Goal: Use online tool/utility: Utilize a website feature to perform a specific function

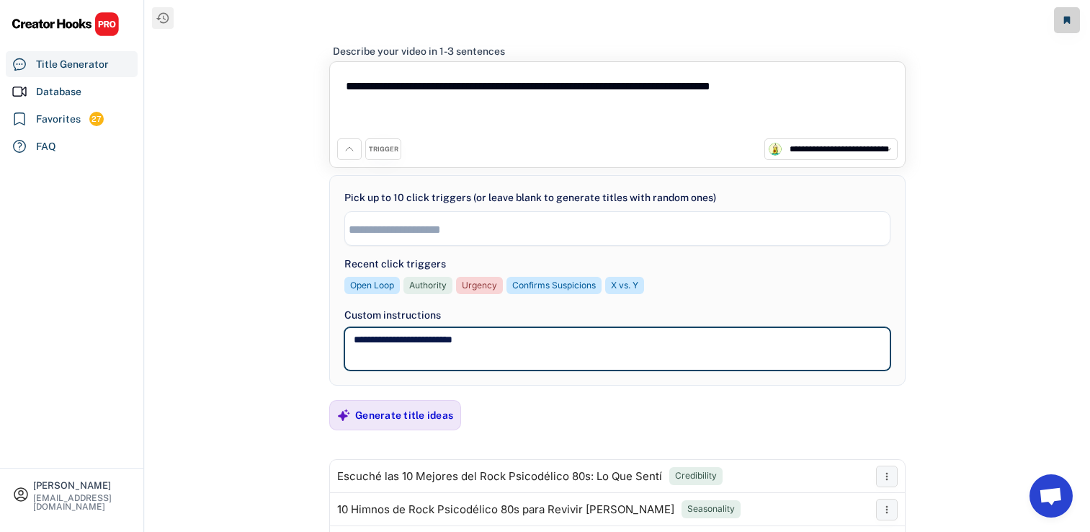
select select "**********"
select select
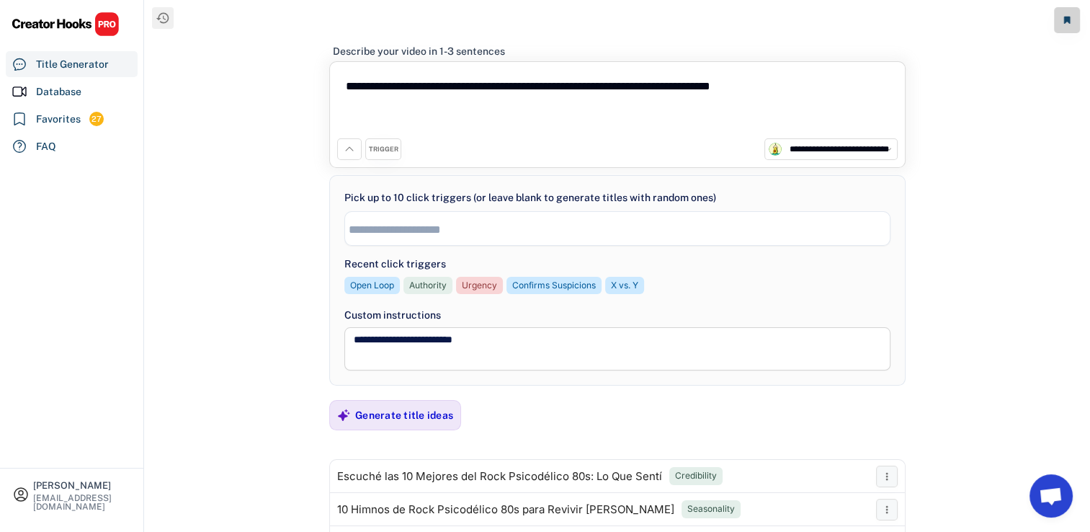
drag, startPoint x: 839, startPoint y: 85, endPoint x: 294, endPoint y: 80, distance: 544.9
click at [294, 80] on div "**********" at bounding box center [618, 276] width 946 height 553
paste textarea
click at [407, 419] on div "Generate title ideas" at bounding box center [404, 415] width 98 height 13
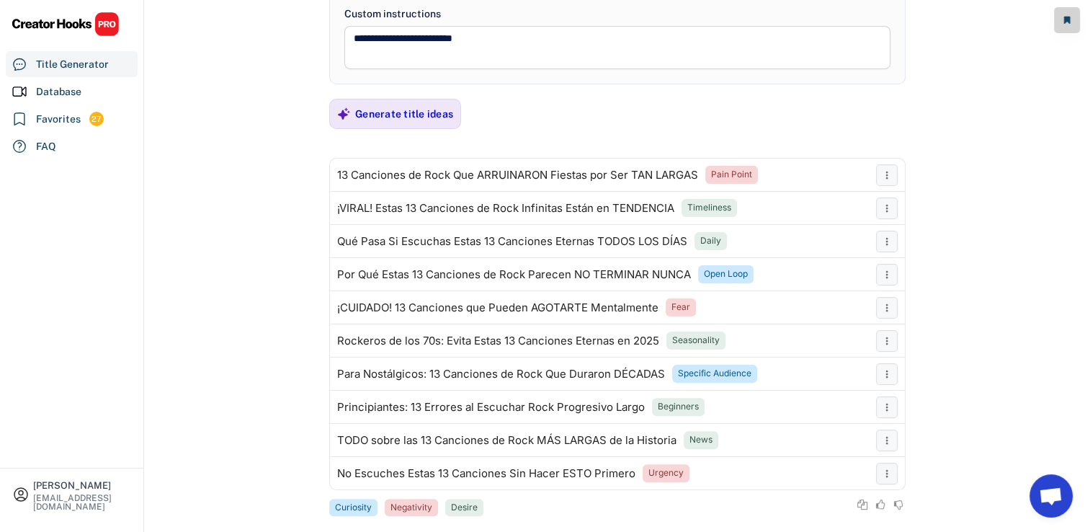
scroll to position [321, 0]
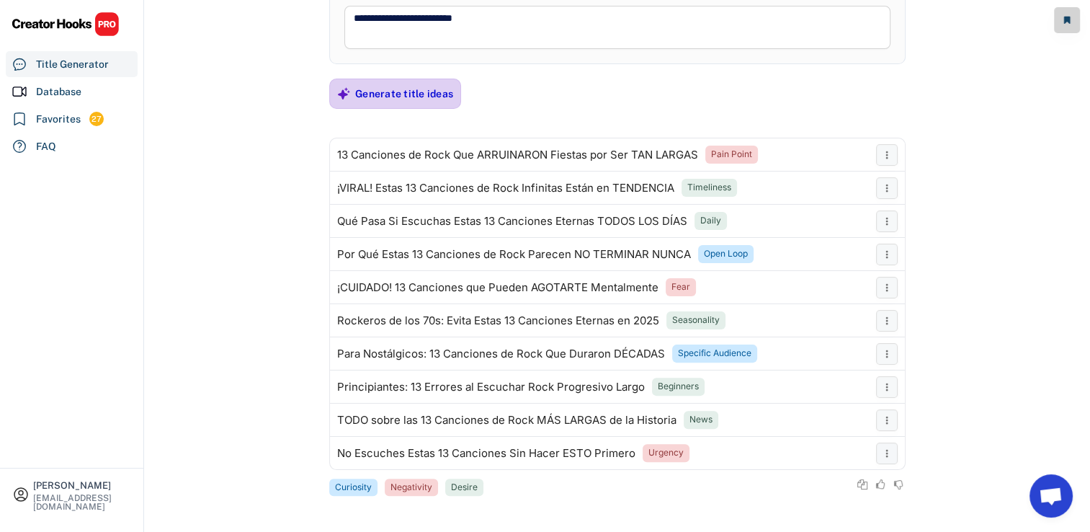
click at [415, 83] on div "Generate title ideas" at bounding box center [404, 93] width 98 height 29
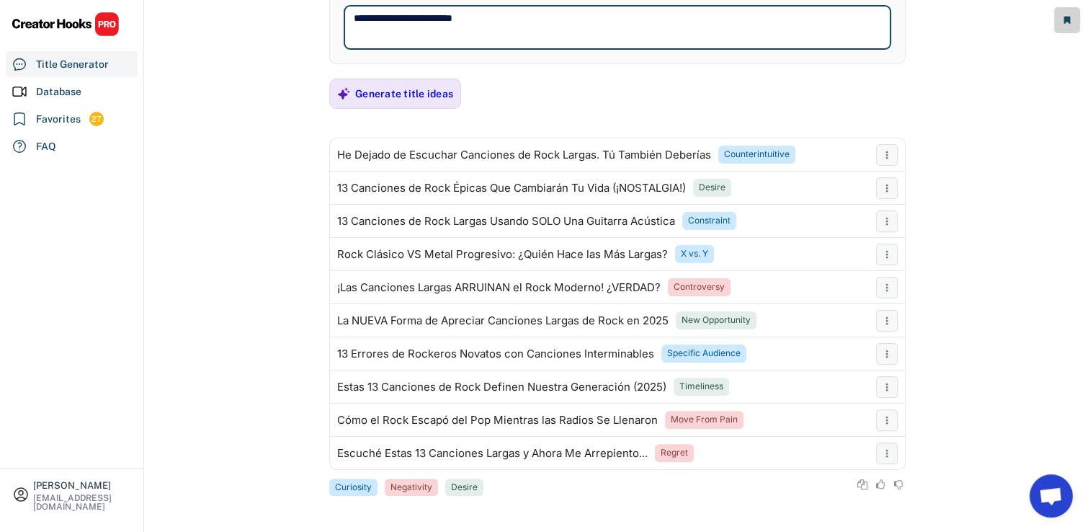
click at [587, 25] on textarea "**********" at bounding box center [618, 27] width 546 height 43
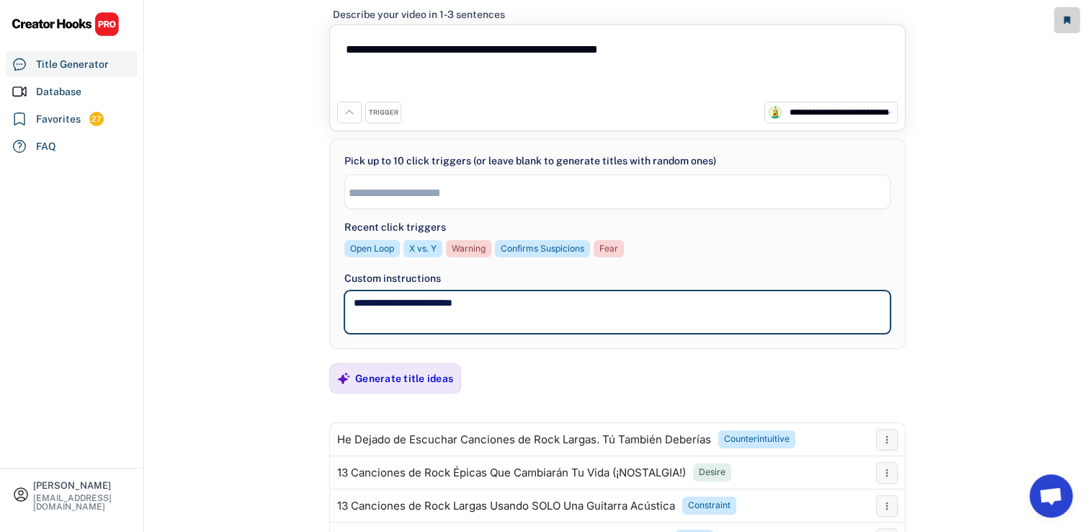
scroll to position [33, 0]
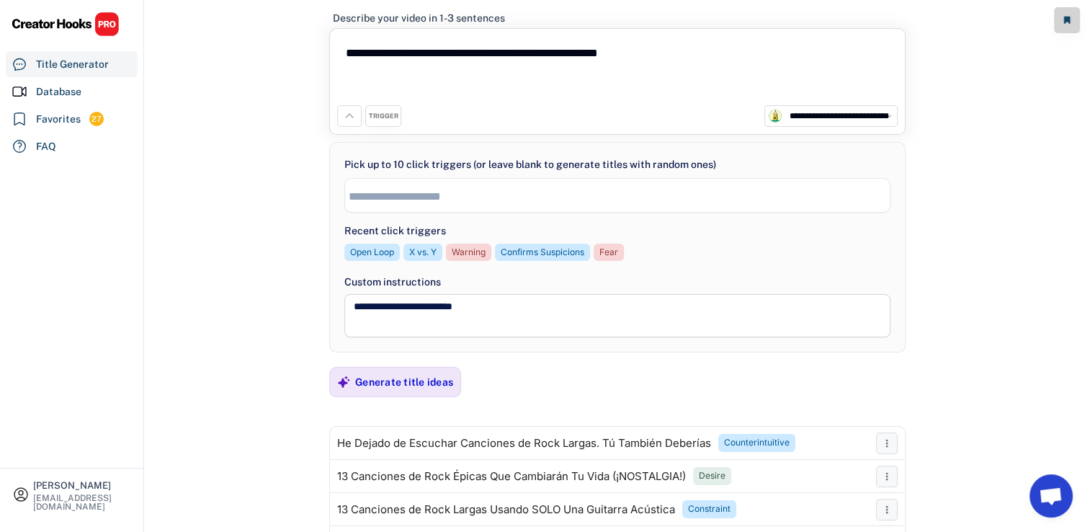
drag, startPoint x: 793, startPoint y: 48, endPoint x: 137, endPoint y: 56, distance: 655.9
click at [135, 45] on body "**********" at bounding box center [545, 233] width 1090 height 532
paste textarea
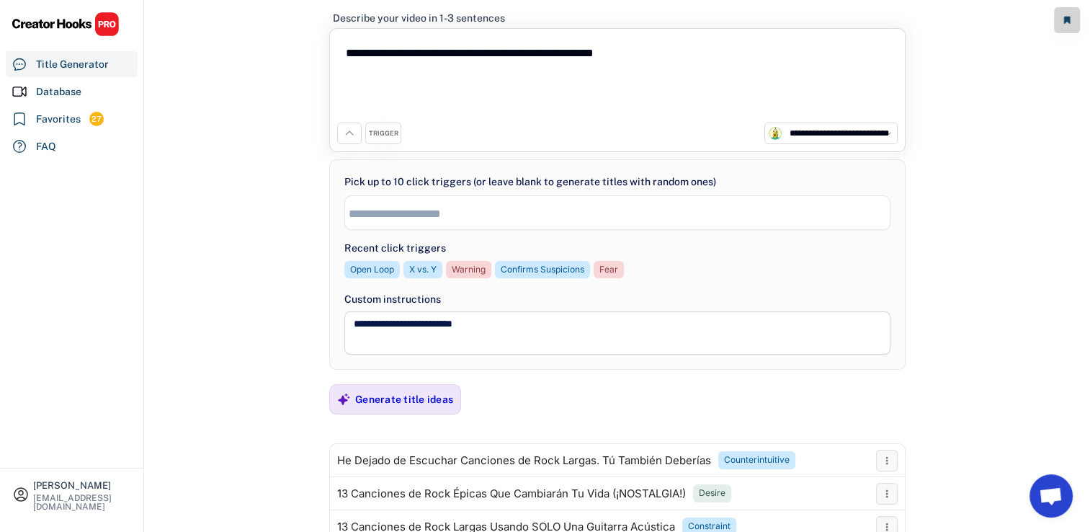
type textarea "**********"
click at [381, 130] on div "TRIGGER" at bounding box center [384, 133] width 30 height 9
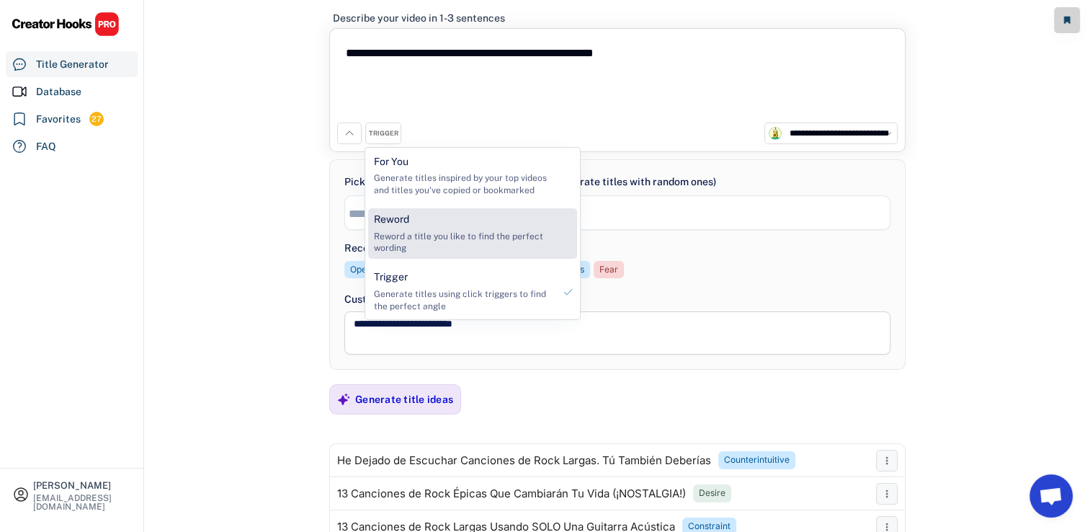
click at [437, 216] on div "Reword Reword a title you like to find the perfect wording" at bounding box center [463, 233] width 191 height 50
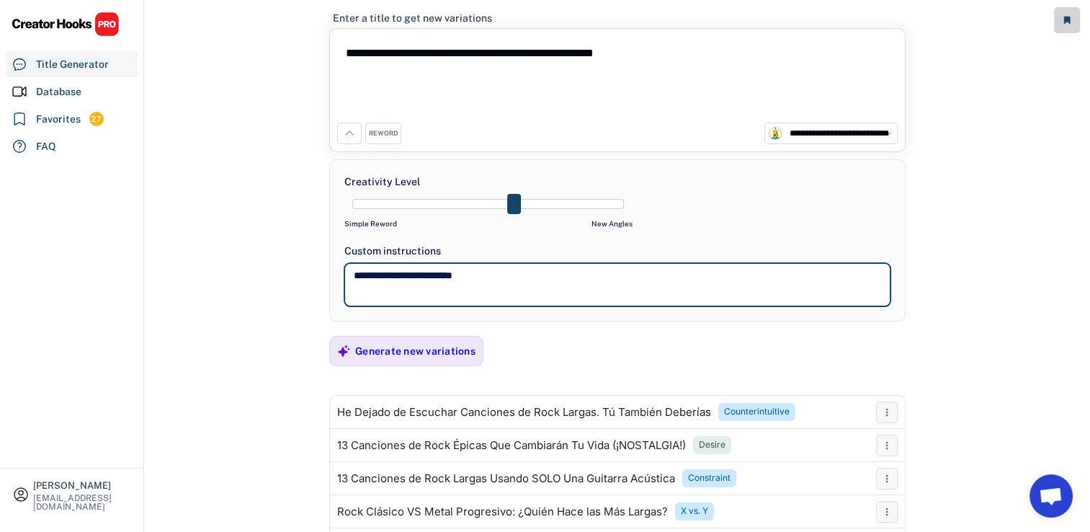
drag, startPoint x: 456, startPoint y: 277, endPoint x: 213, endPoint y: 249, distance: 243.7
click at [213, 249] on div "**********" at bounding box center [618, 243] width 946 height 553
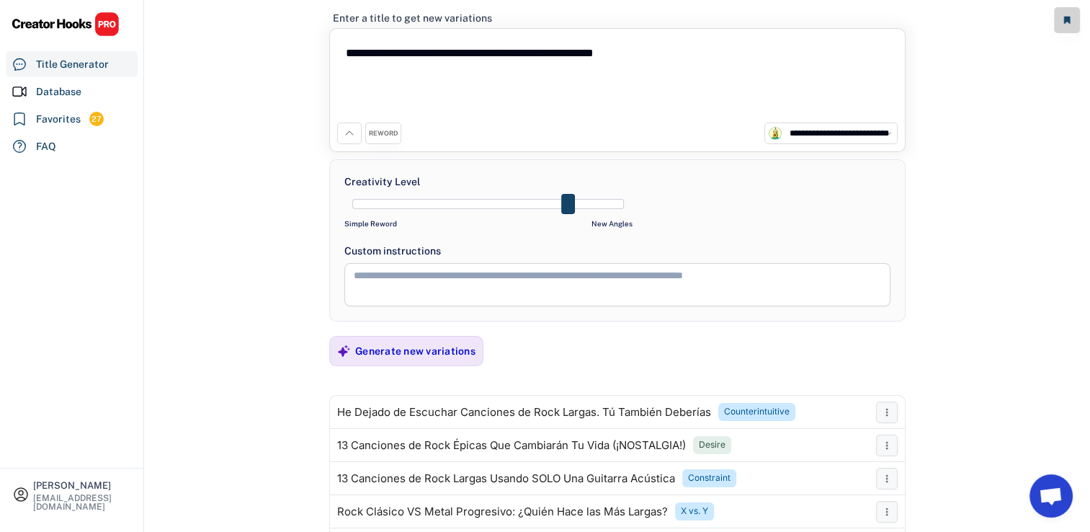
drag, startPoint x: 533, startPoint y: 201, endPoint x: 644, endPoint y: 216, distance: 111.2
click at [644, 216] on div "**********" at bounding box center [617, 240] width 577 height 162
click at [448, 352] on div "Generate new variations" at bounding box center [415, 351] width 120 height 13
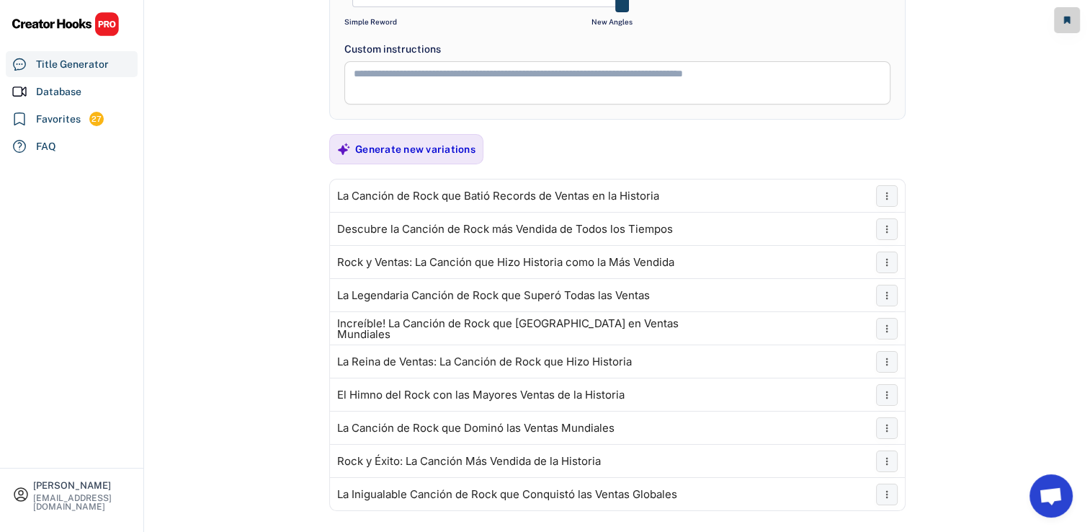
scroll to position [277, 0]
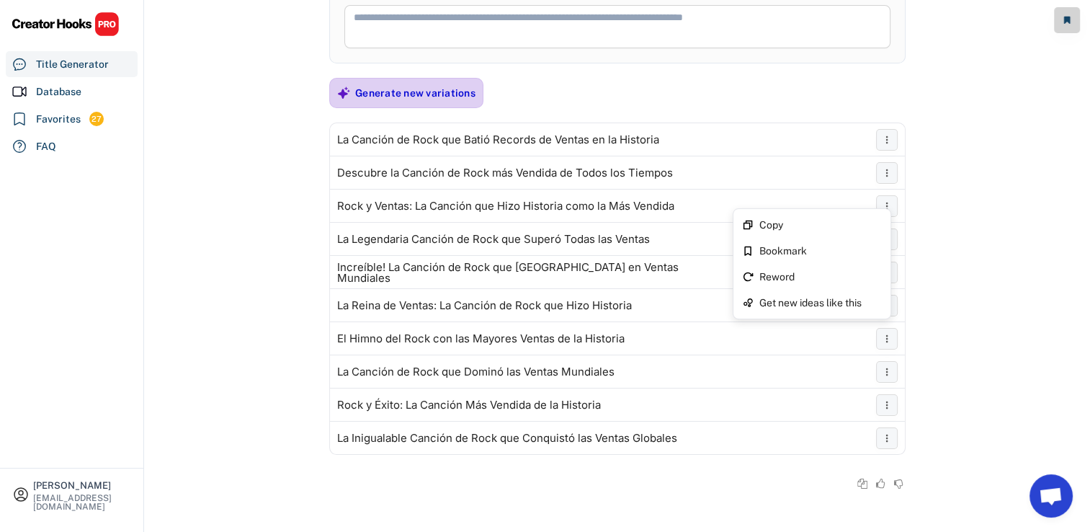
click at [432, 82] on div "Generate new variations" at bounding box center [415, 93] width 120 height 29
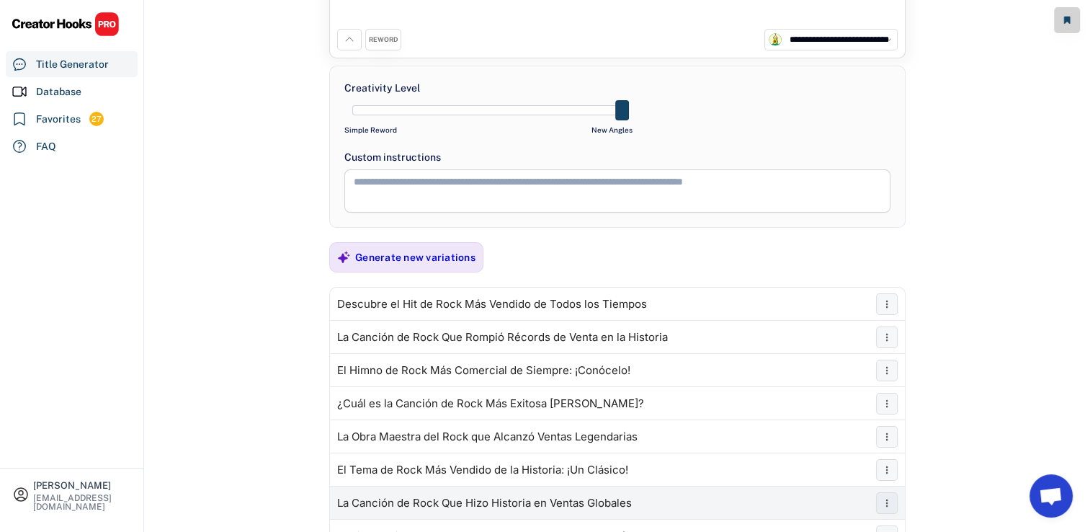
scroll to position [61, 0]
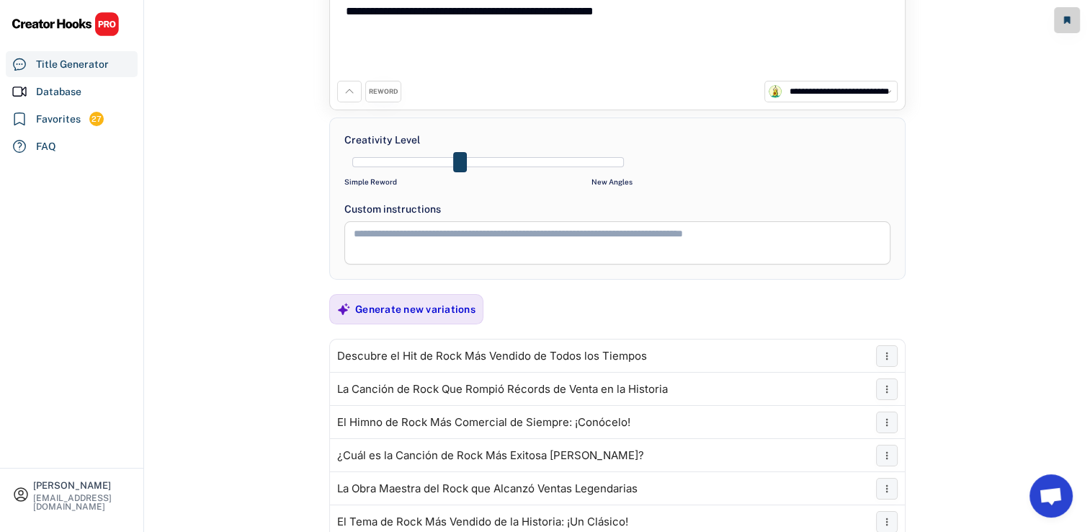
drag, startPoint x: 628, startPoint y: 158, endPoint x: 460, endPoint y: 156, distance: 168.7
click at [460, 156] on span at bounding box center [460, 162] width 14 height 20
click at [432, 314] on div "Generate new variations" at bounding box center [415, 309] width 120 height 29
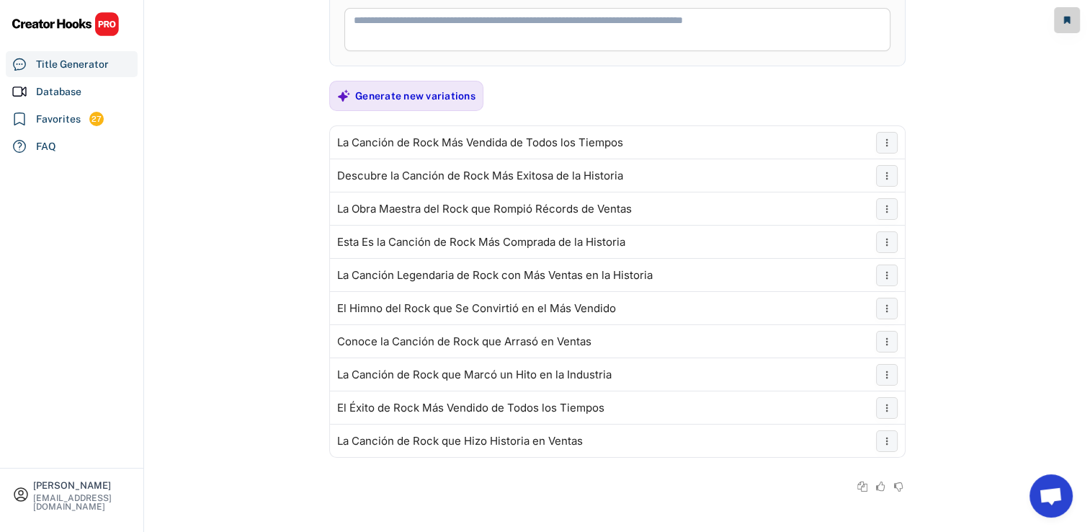
scroll to position [277, 0]
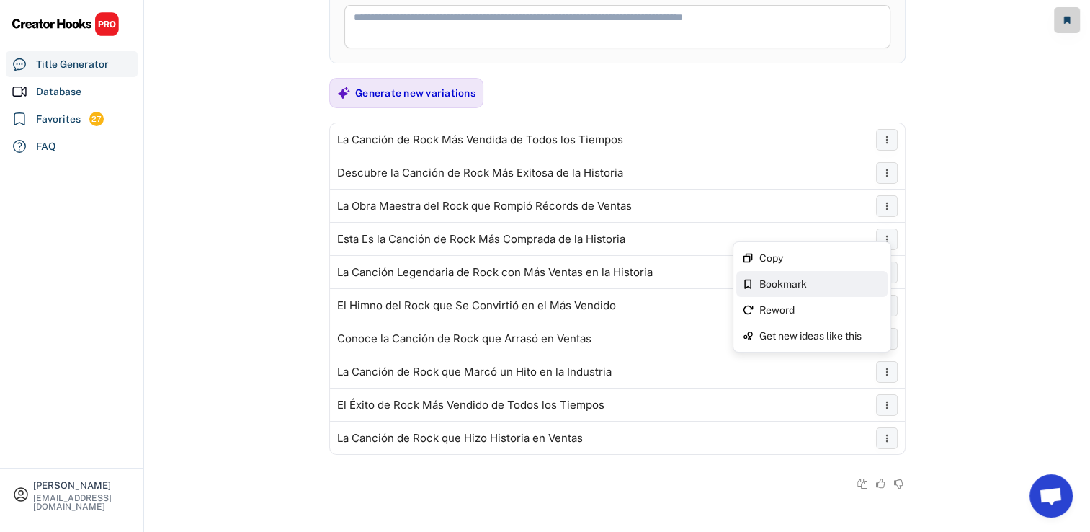
click at [874, 274] on div "Bookmark" at bounding box center [812, 284] width 151 height 26
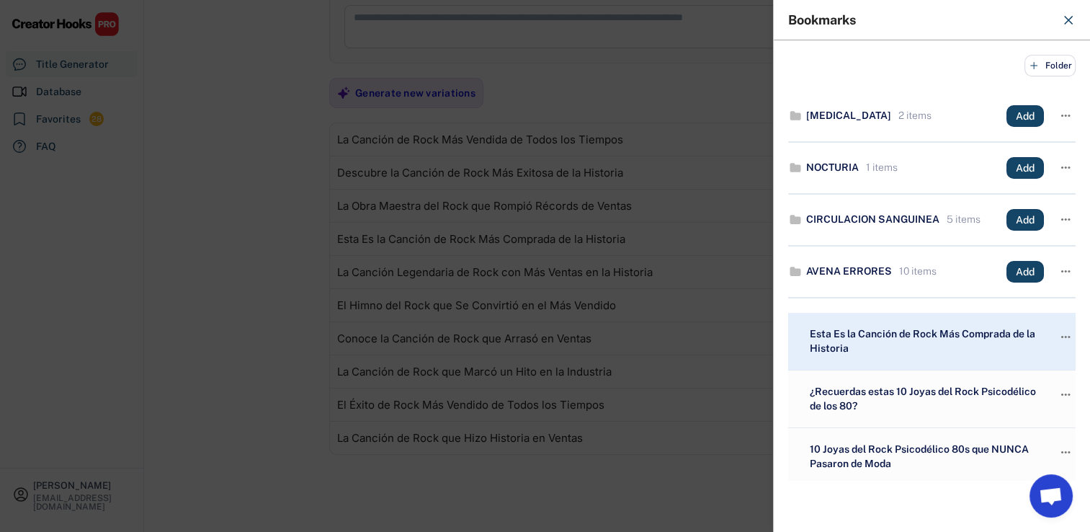
click at [732, 311] on div at bounding box center [545, 266] width 1090 height 532
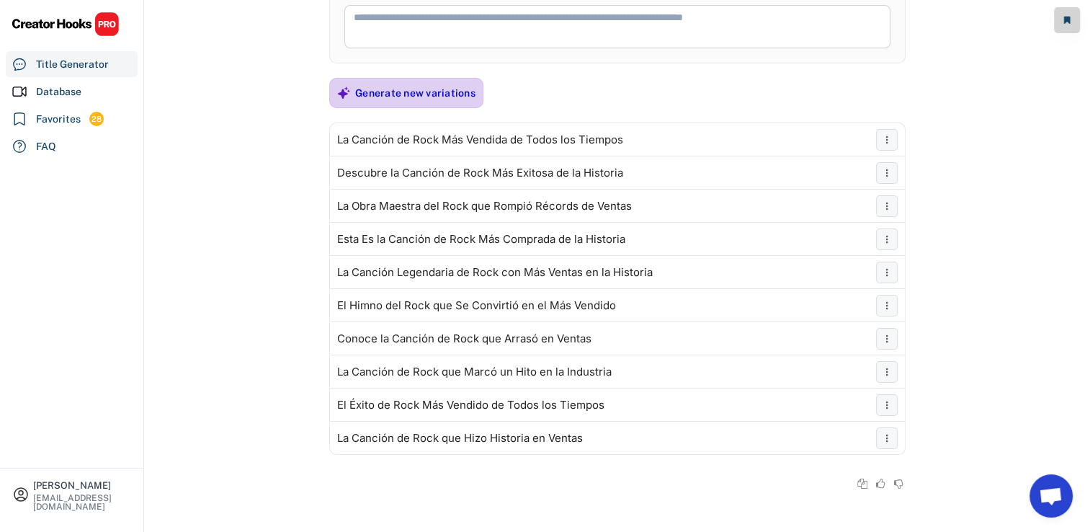
click at [386, 90] on div "Generate new variations" at bounding box center [415, 92] width 120 height 13
click at [385, 89] on div "Generate new variations" at bounding box center [415, 92] width 120 height 13
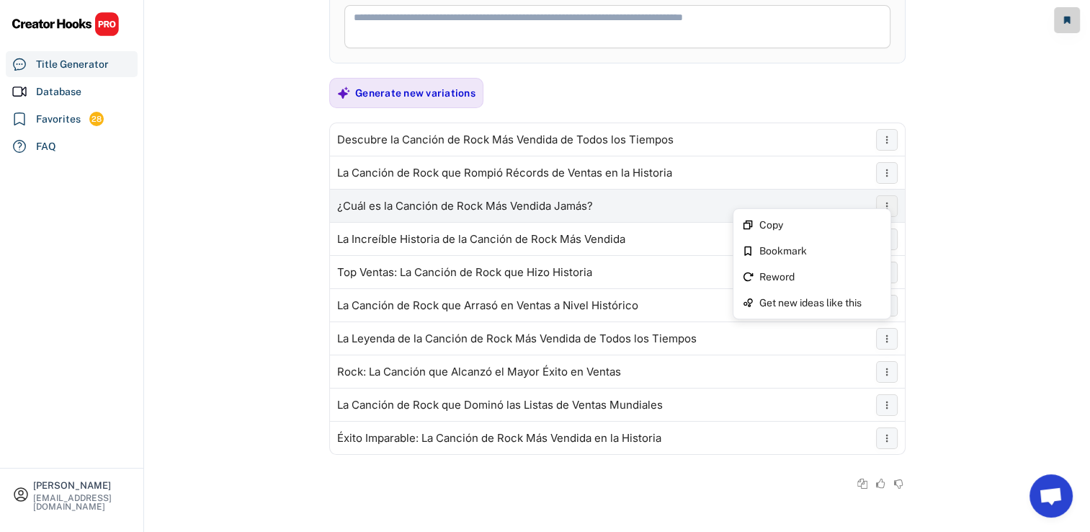
click at [882, 203] on icon at bounding box center [887, 206] width 12 height 12
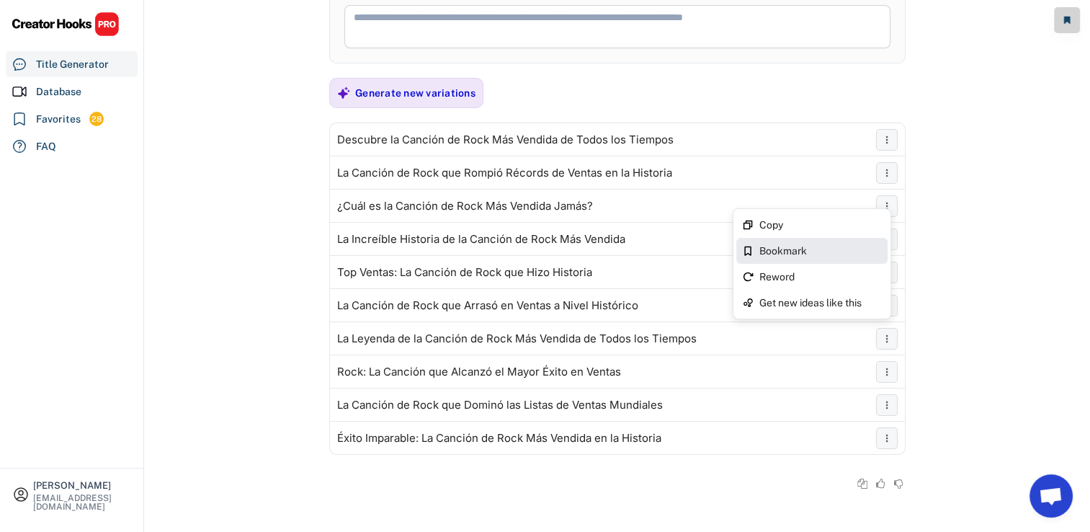
click at [835, 251] on div "Bookmark" at bounding box center [821, 251] width 123 height 10
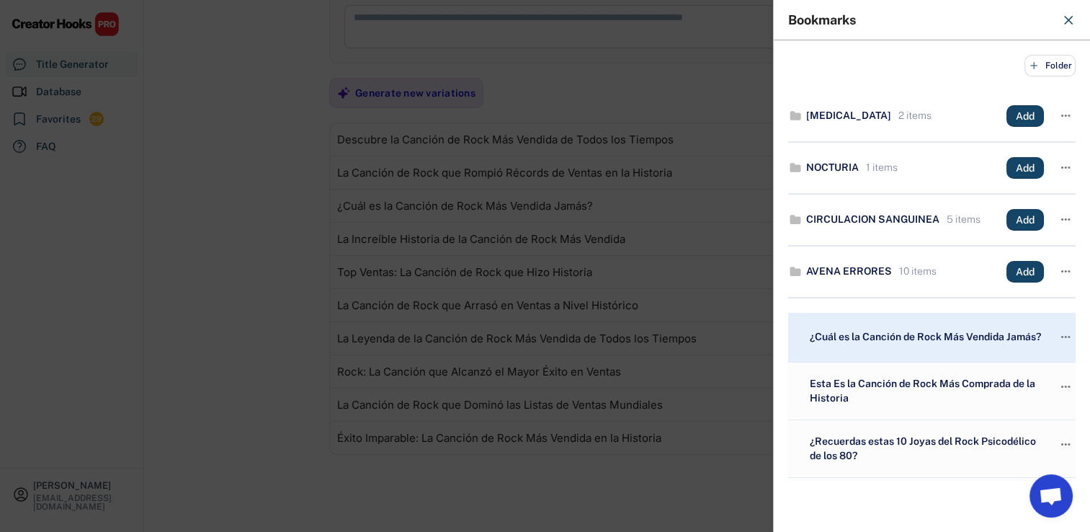
click at [640, 296] on div at bounding box center [545, 266] width 1090 height 532
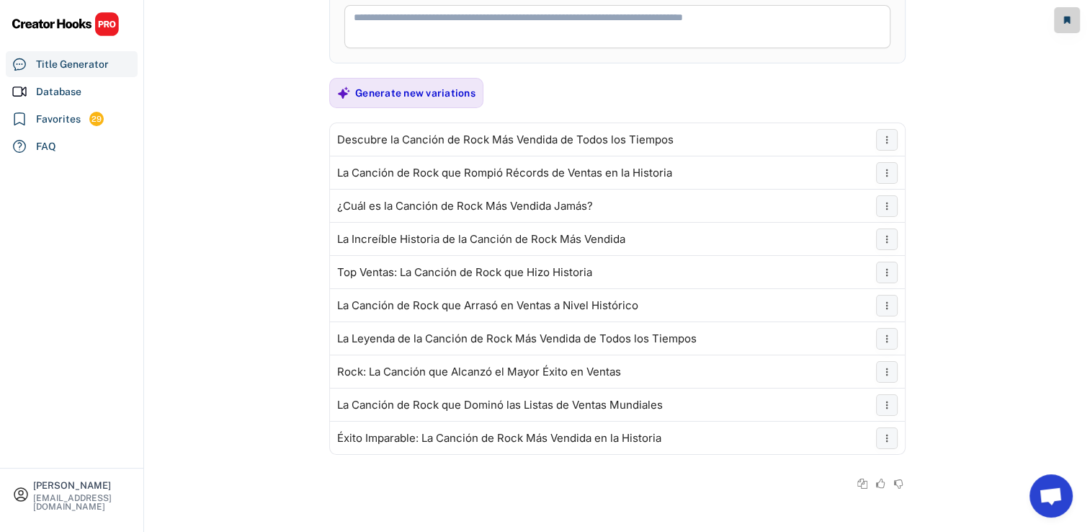
click at [432, 100] on div "Generate new variations" at bounding box center [415, 93] width 120 height 29
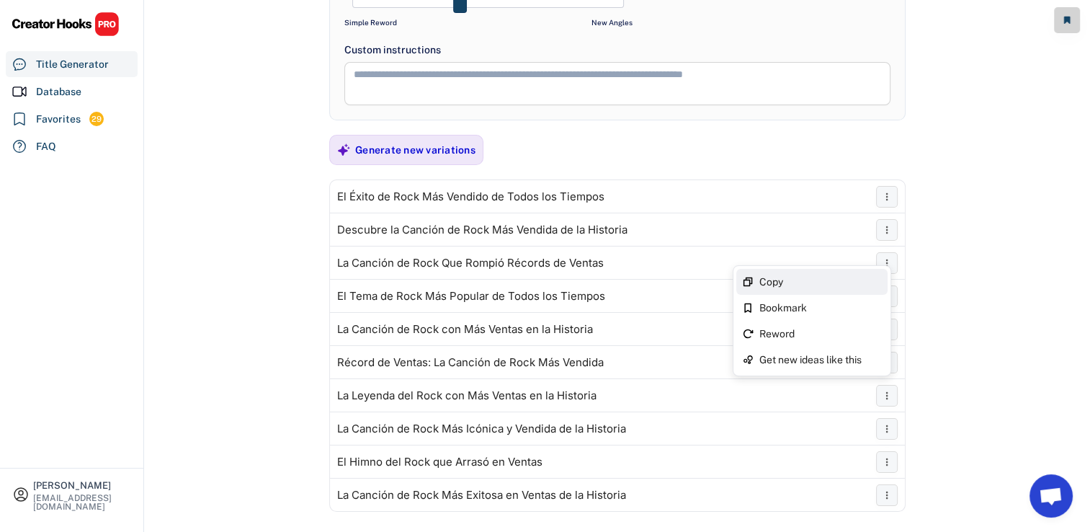
scroll to position [133, 0]
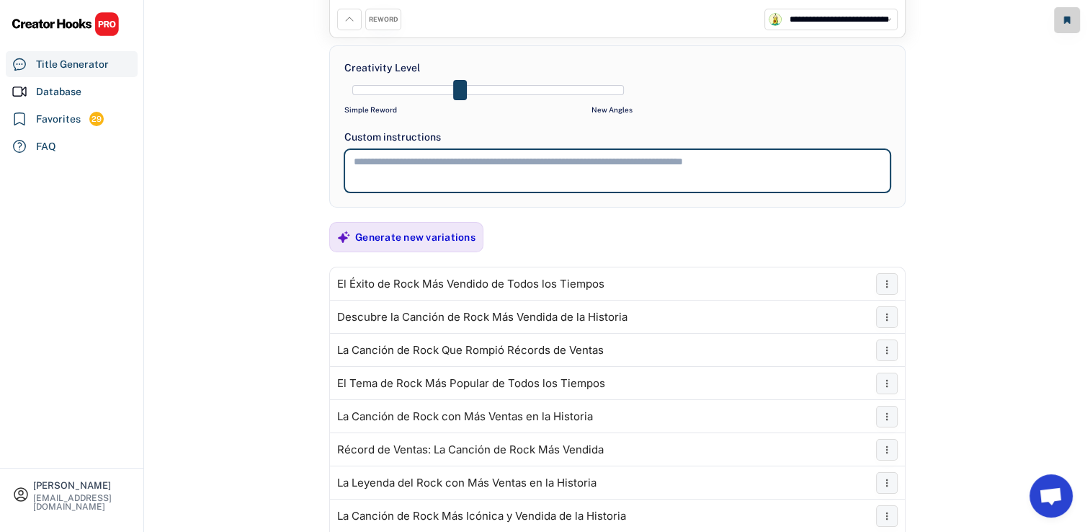
click at [630, 180] on textarea at bounding box center [618, 170] width 546 height 43
type textarea "*"
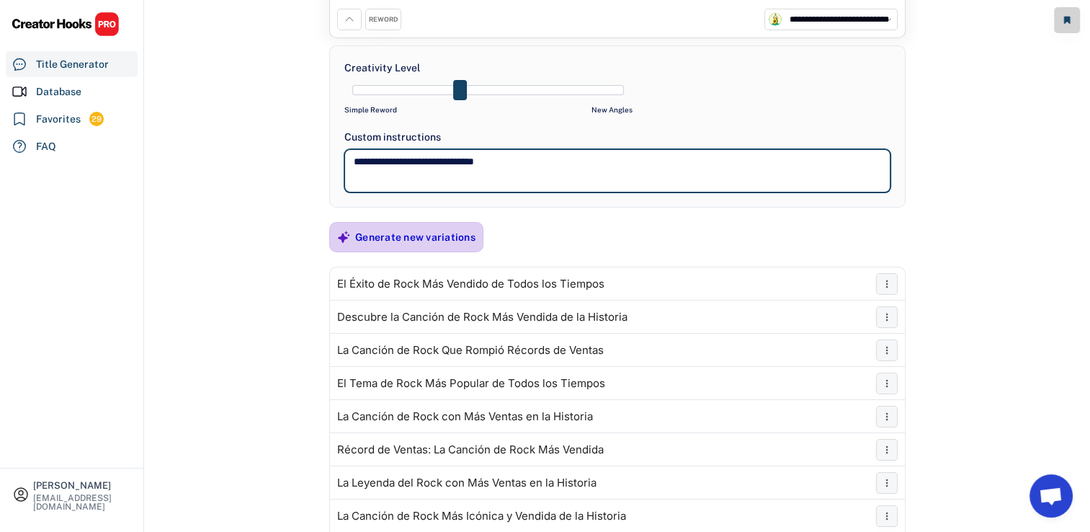
type textarea "**********"
click at [373, 231] on div "Generate new variations" at bounding box center [415, 237] width 120 height 13
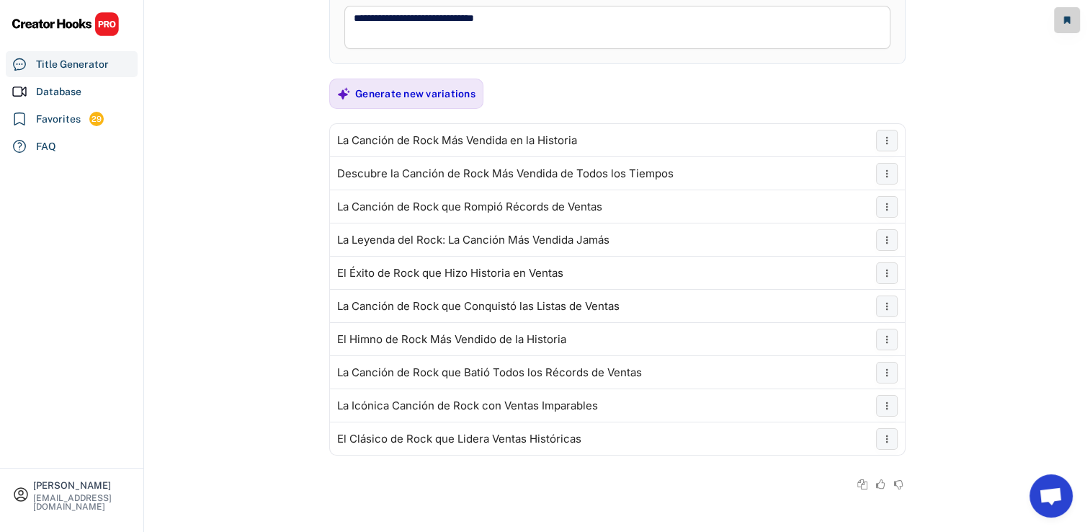
scroll to position [277, 0]
click at [456, 86] on div "Generate new variations" at bounding box center [415, 92] width 120 height 13
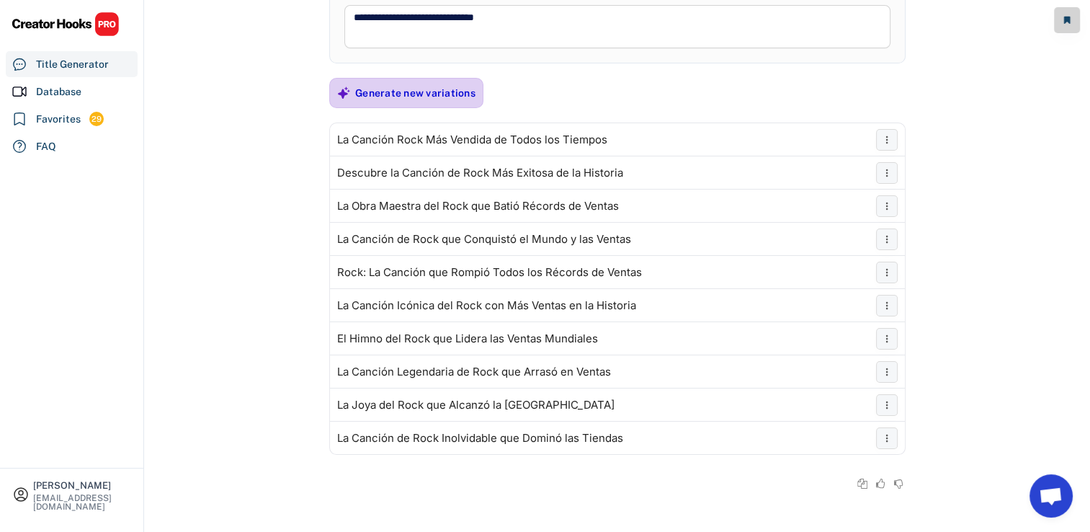
click at [436, 94] on div "Generate new variations" at bounding box center [415, 92] width 120 height 13
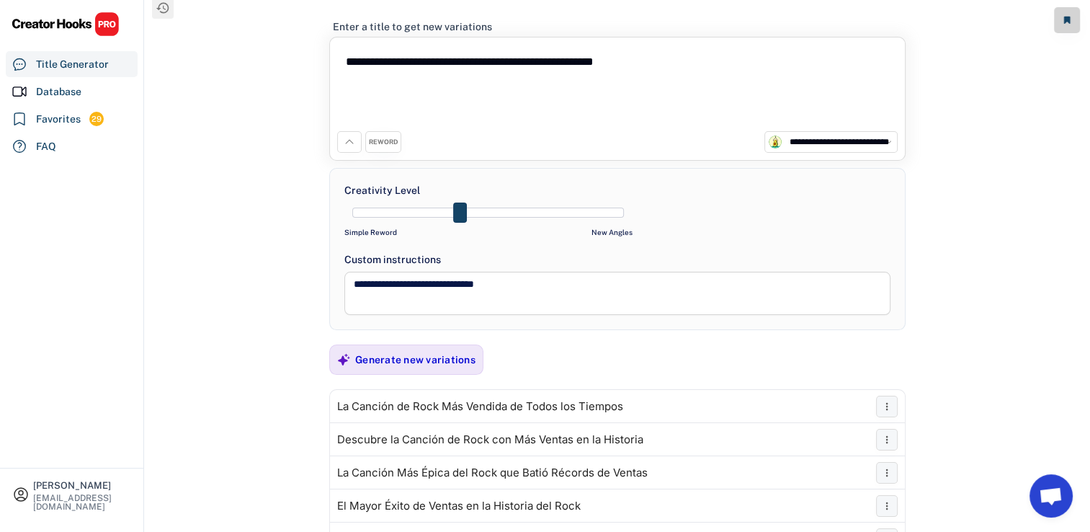
scroll to position [0, 0]
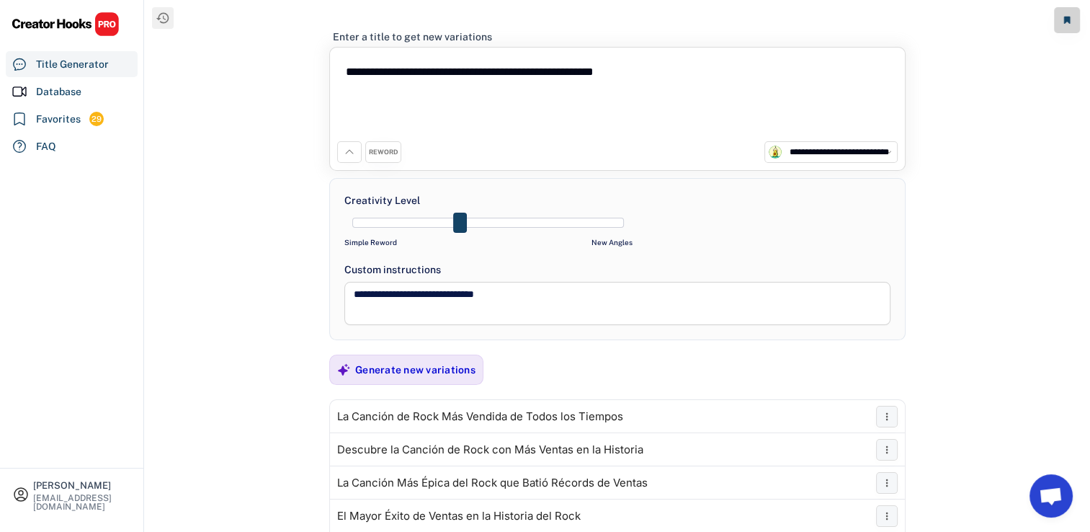
click at [383, 162] on div "**********" at bounding box center [617, 109] width 577 height 124
click at [383, 157] on div "REWORD" at bounding box center [383, 152] width 36 height 22
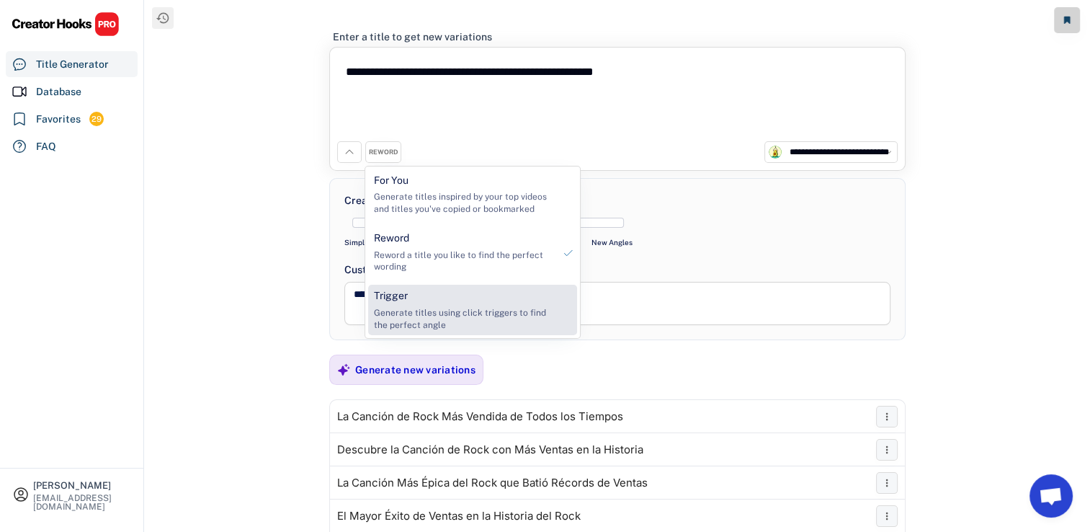
click at [435, 319] on div "Generate titles using click triggers to find the perfect angle" at bounding box center [463, 319] width 179 height 25
select select
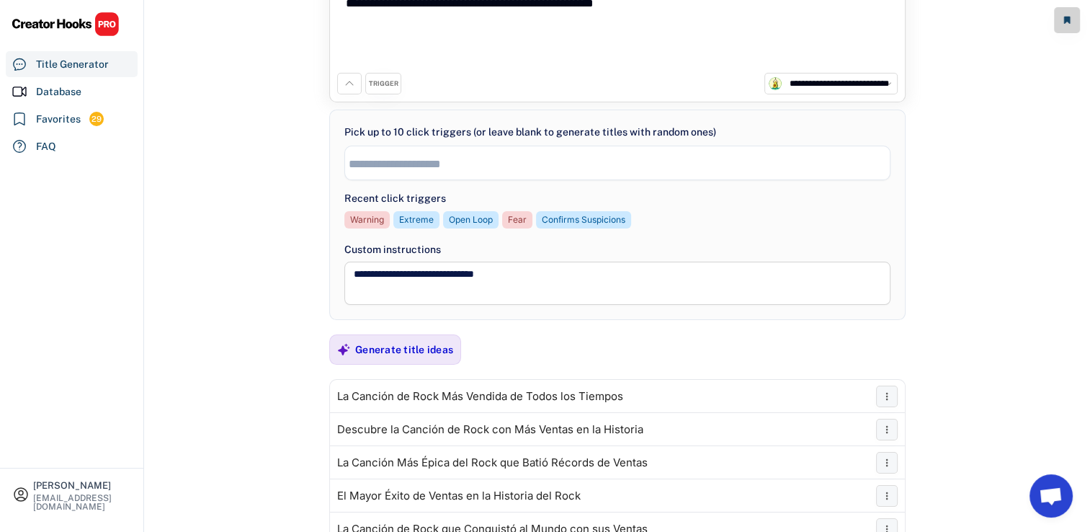
scroll to position [72, 0]
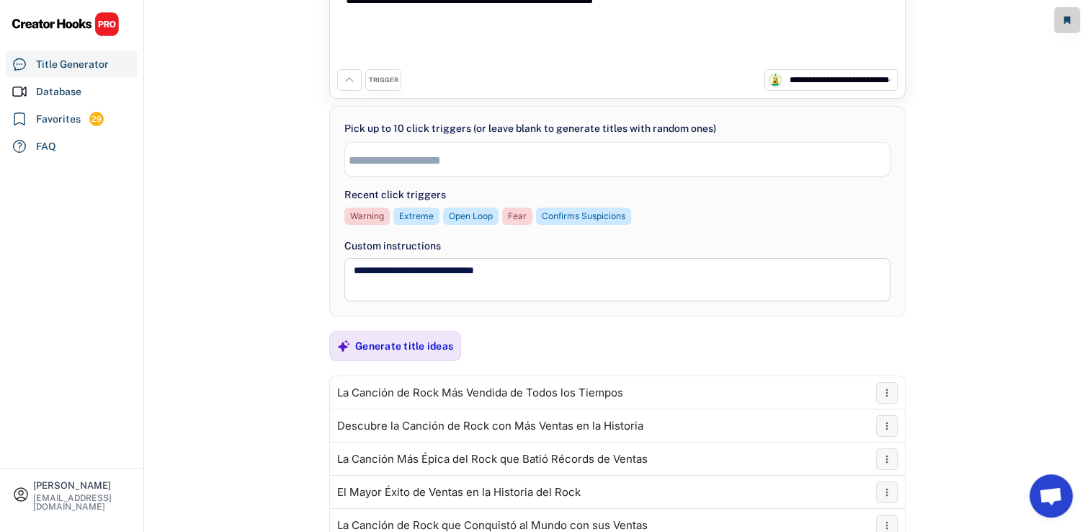
click at [367, 329] on div "**********" at bounding box center [617, 346] width 577 height 809
click at [363, 361] on div "**********" at bounding box center [617, 346] width 577 height 809
click at [363, 354] on div "Generate title ideas" at bounding box center [404, 346] width 98 height 29
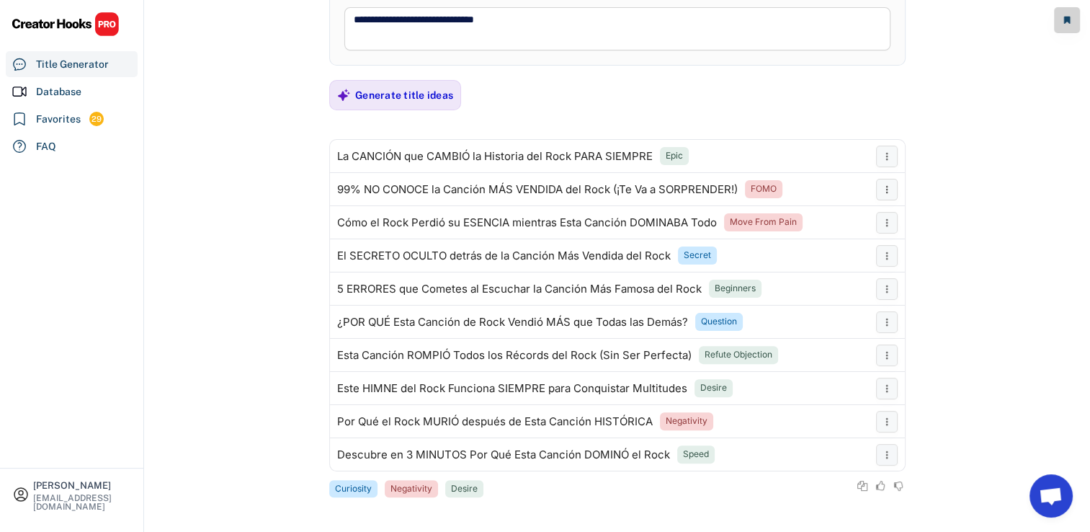
scroll to position [339, 0]
click at [440, 96] on div "Generate title ideas" at bounding box center [404, 93] width 98 height 13
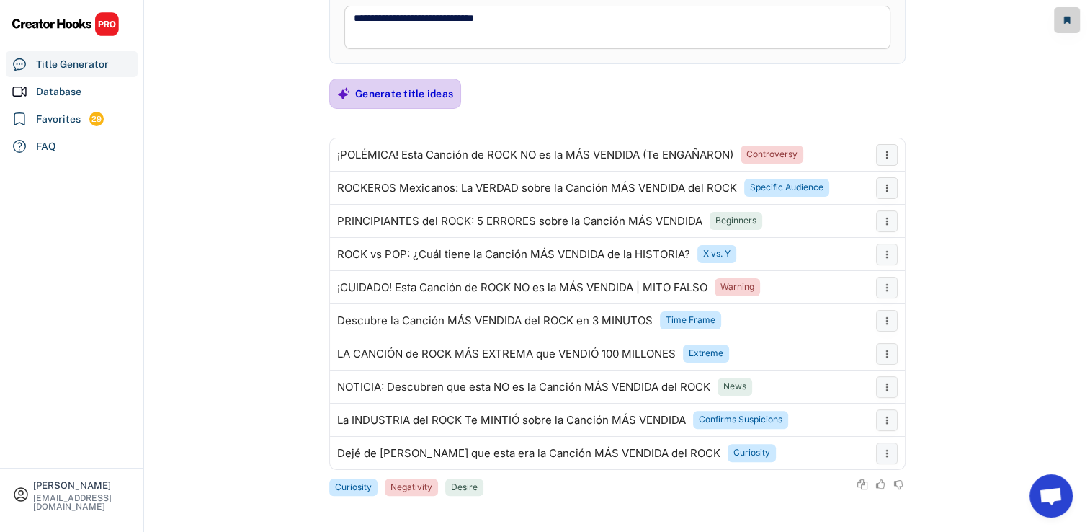
click at [412, 105] on div "Generate title ideas" at bounding box center [404, 93] width 98 height 29
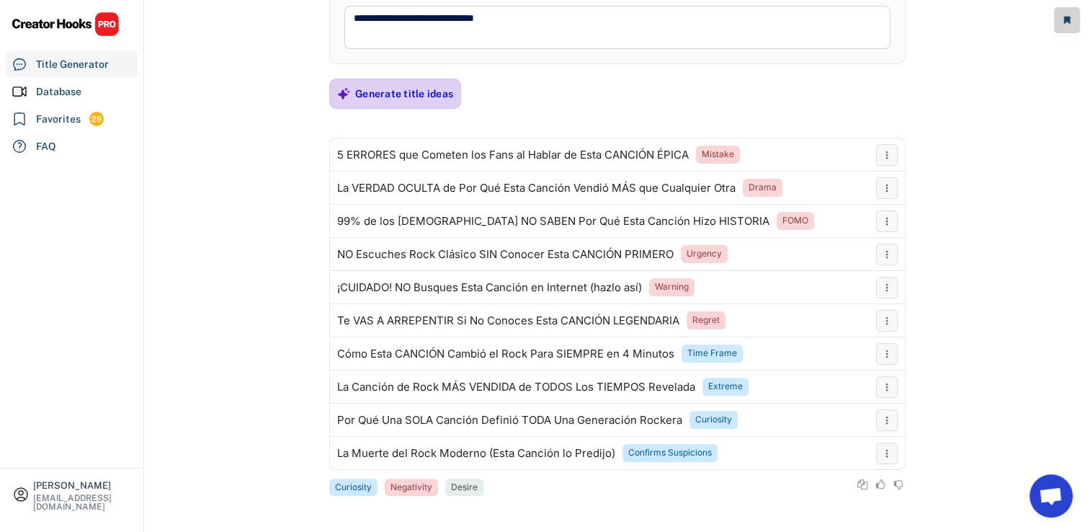
click at [430, 92] on div "Generate title ideas" at bounding box center [404, 93] width 98 height 13
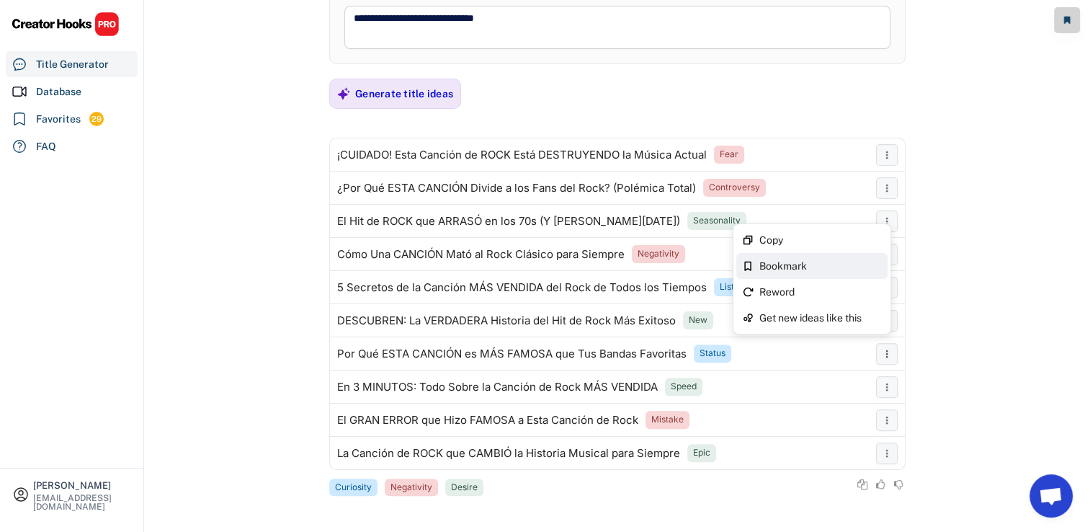
click at [866, 258] on div "Bookmark" at bounding box center [812, 266] width 151 height 26
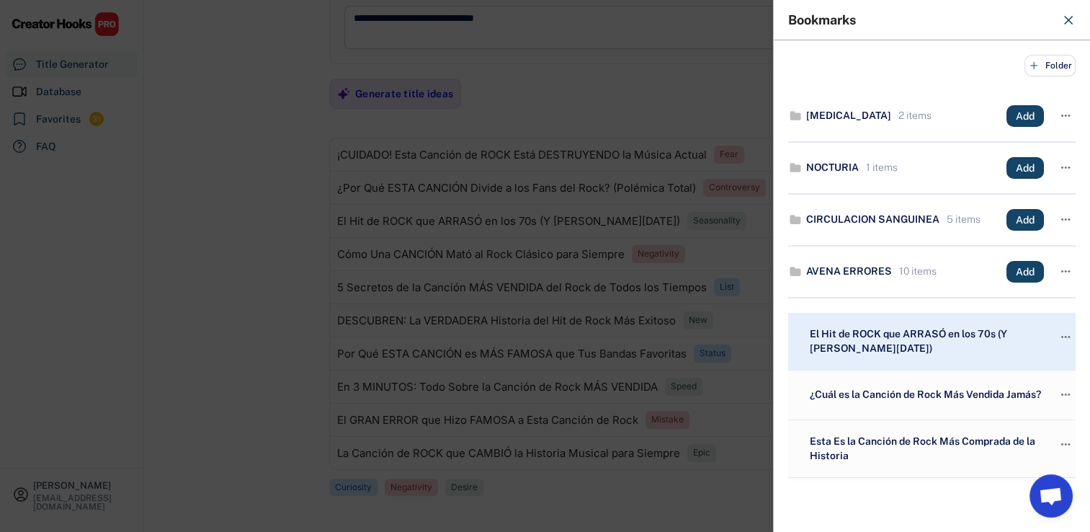
click at [500, 213] on div at bounding box center [545, 266] width 1090 height 532
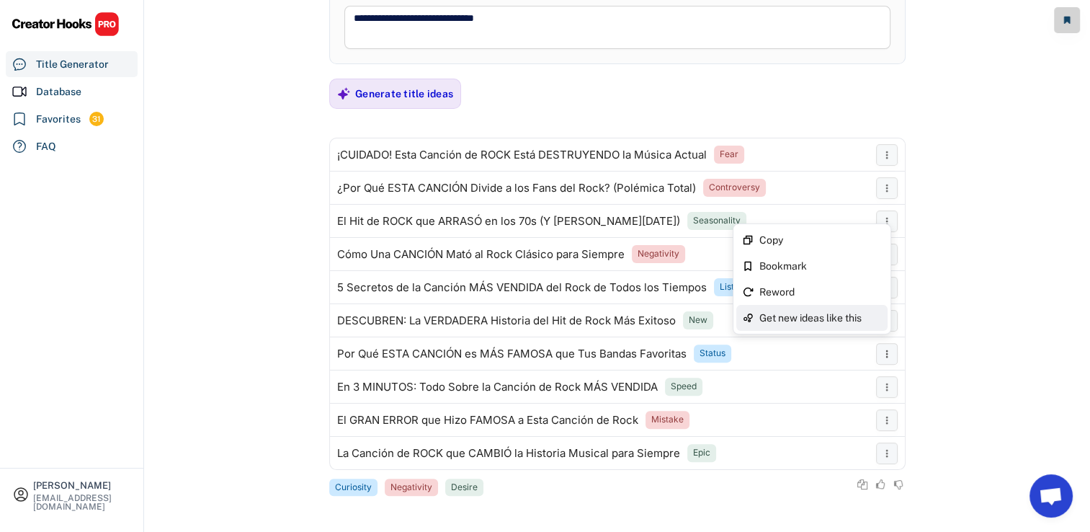
click at [833, 313] on div "Get new ideas like this" at bounding box center [821, 318] width 123 height 10
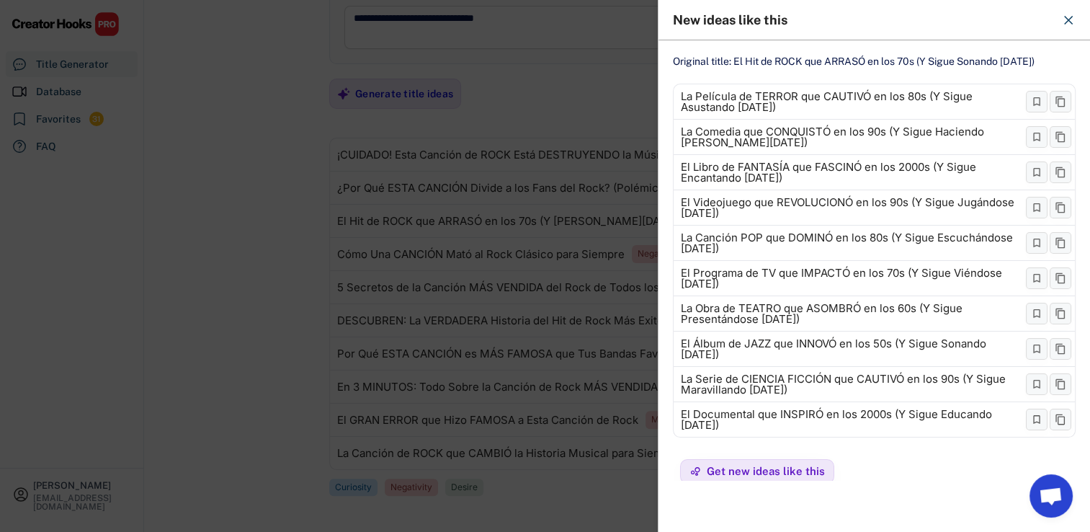
click at [476, 223] on div at bounding box center [545, 266] width 1090 height 532
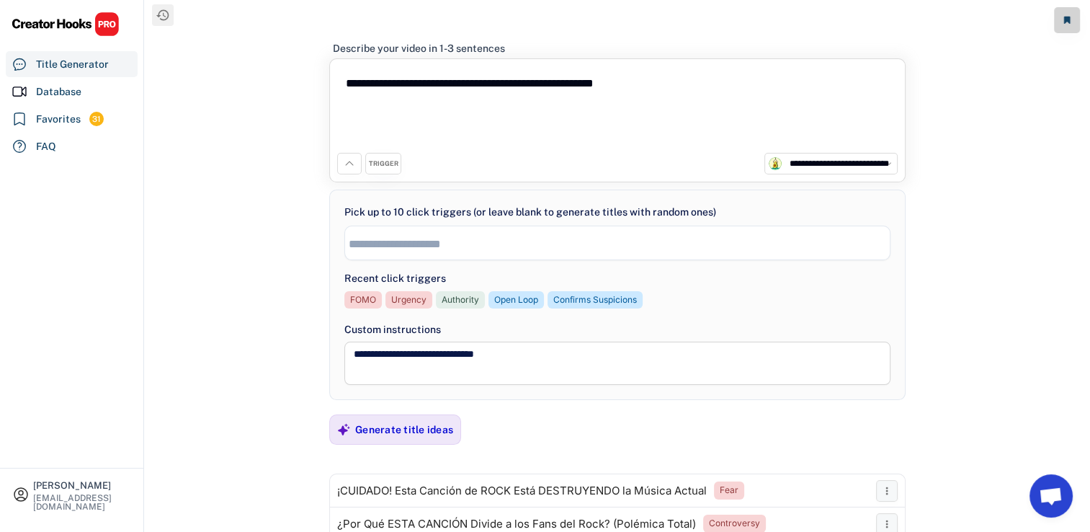
scroll to position [0, 0]
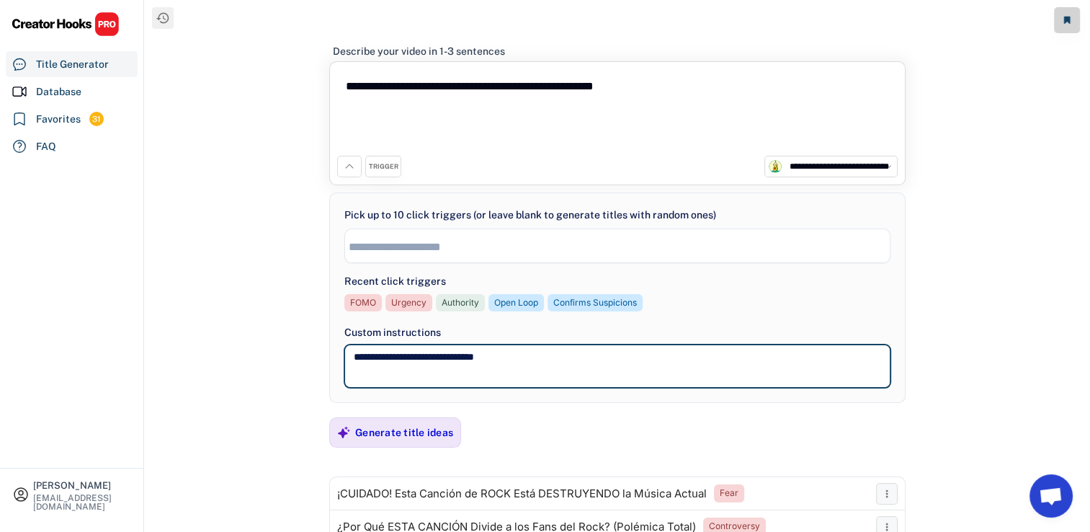
drag, startPoint x: 600, startPoint y: 355, endPoint x: 319, endPoint y: 309, distance: 284.7
click at [349, 321] on div "**********" at bounding box center [618, 354] width 546 height 66
click at [345, 168] on icon at bounding box center [350, 167] width 12 height 12
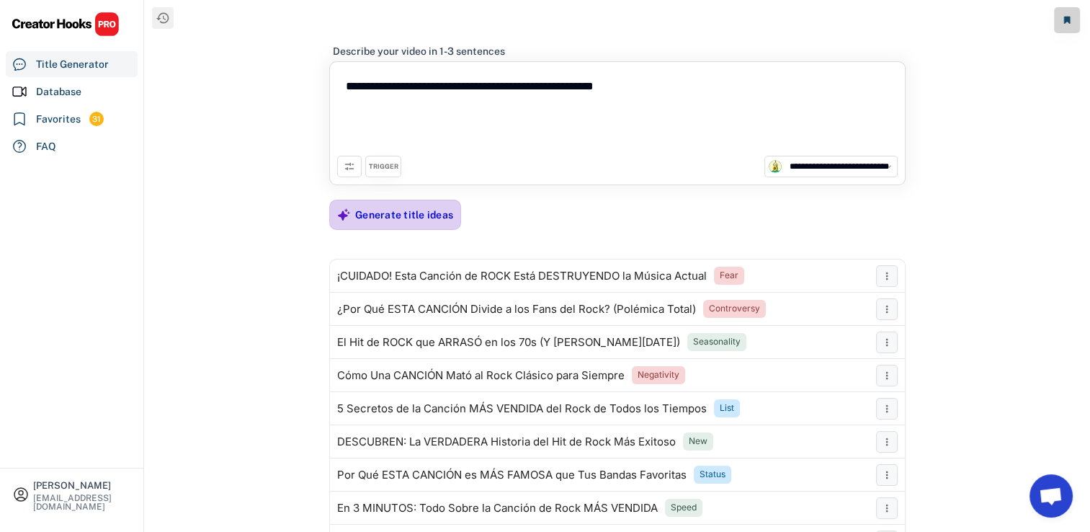
click at [357, 210] on div "Generate title ideas" at bounding box center [404, 214] width 98 height 13
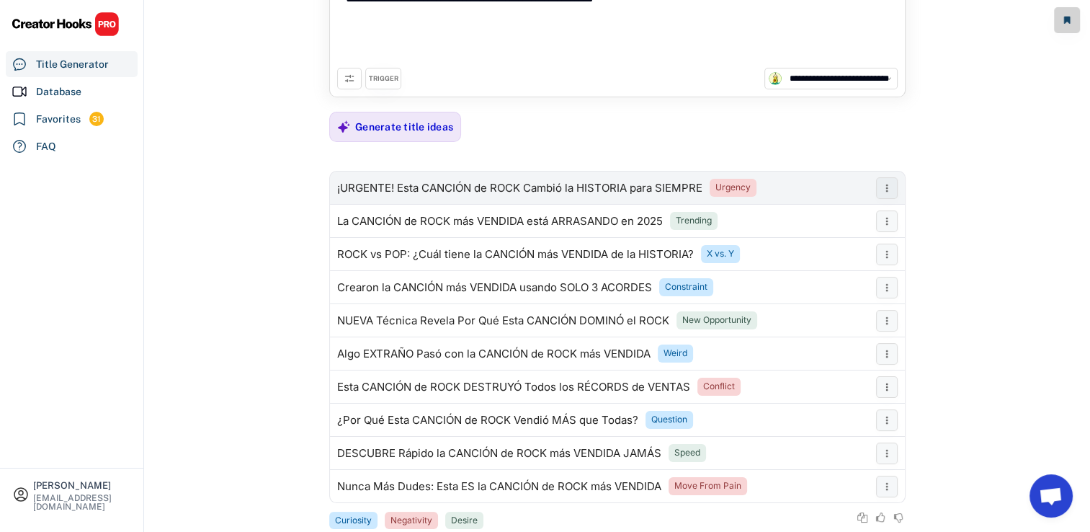
scroll to position [92, 0]
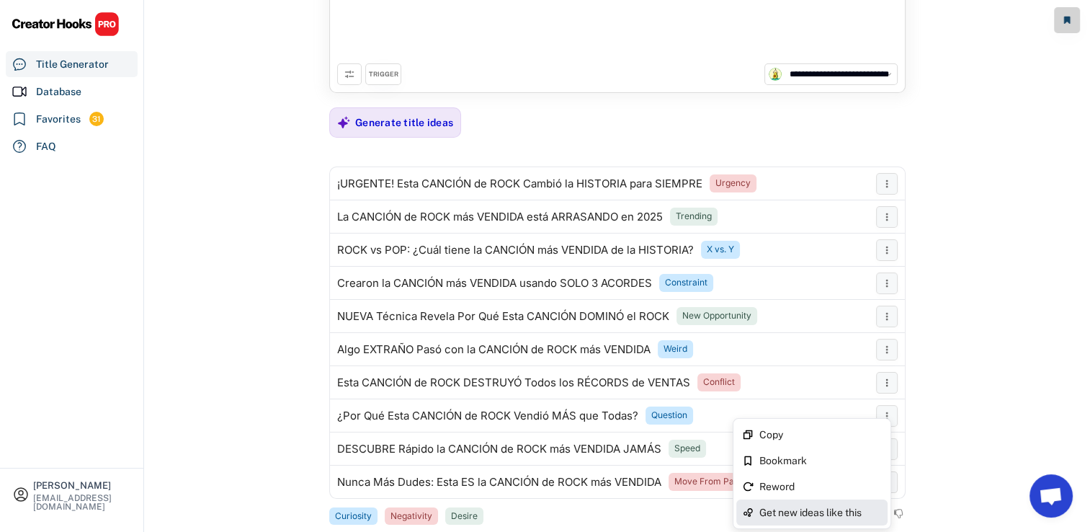
click at [819, 507] on div "Get new ideas like this" at bounding box center [821, 512] width 123 height 10
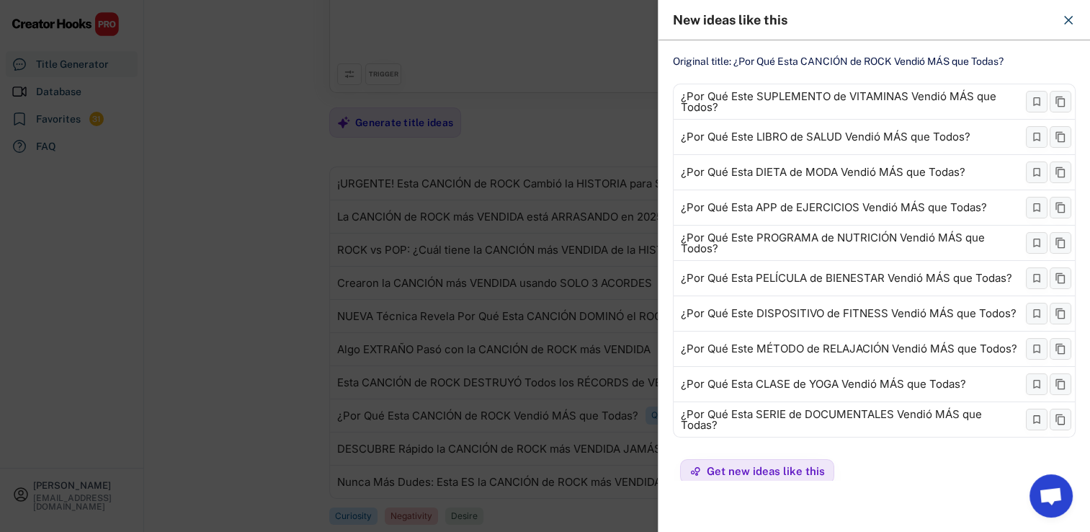
click at [523, 345] on div at bounding box center [545, 266] width 1090 height 532
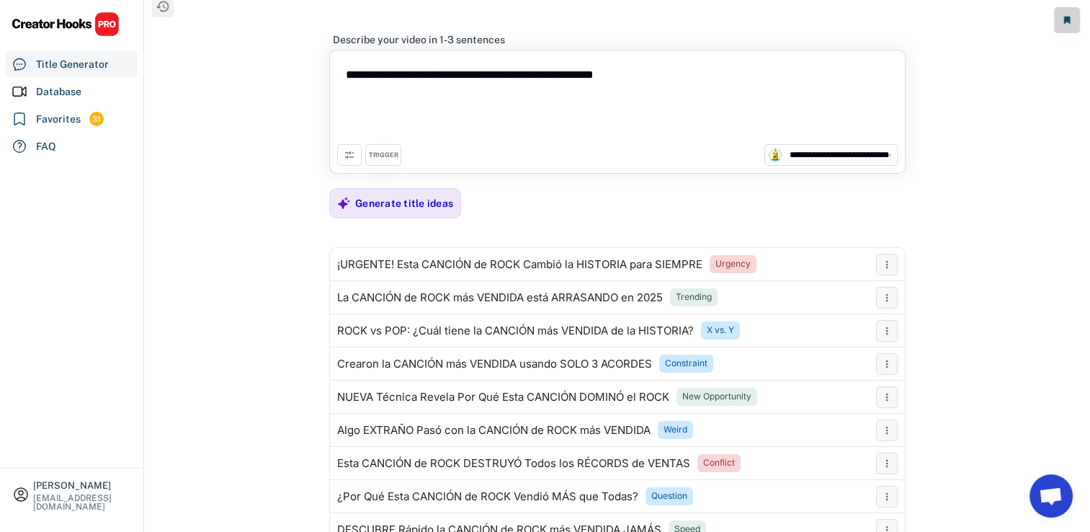
scroll to position [0, 0]
